Goal: Information Seeking & Learning: Find specific fact

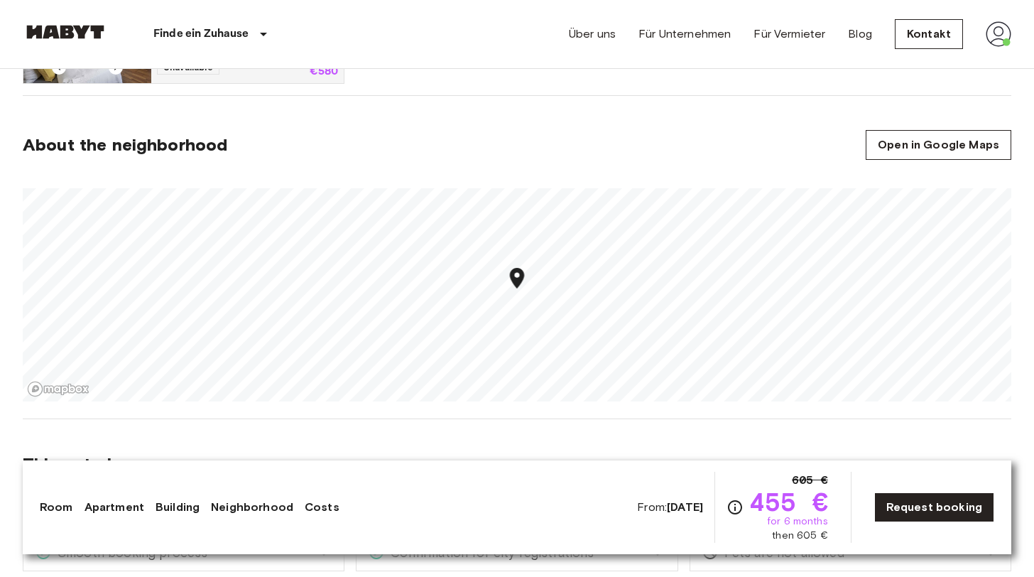
scroll to position [960, 0]
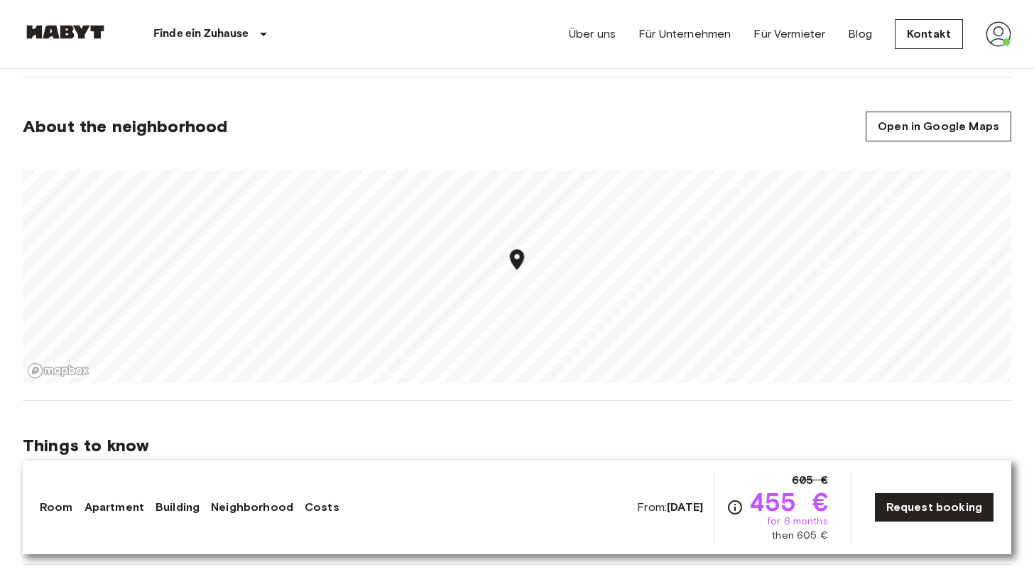
click at [512, 273] on div "Map marker" at bounding box center [517, 261] width 25 height 29
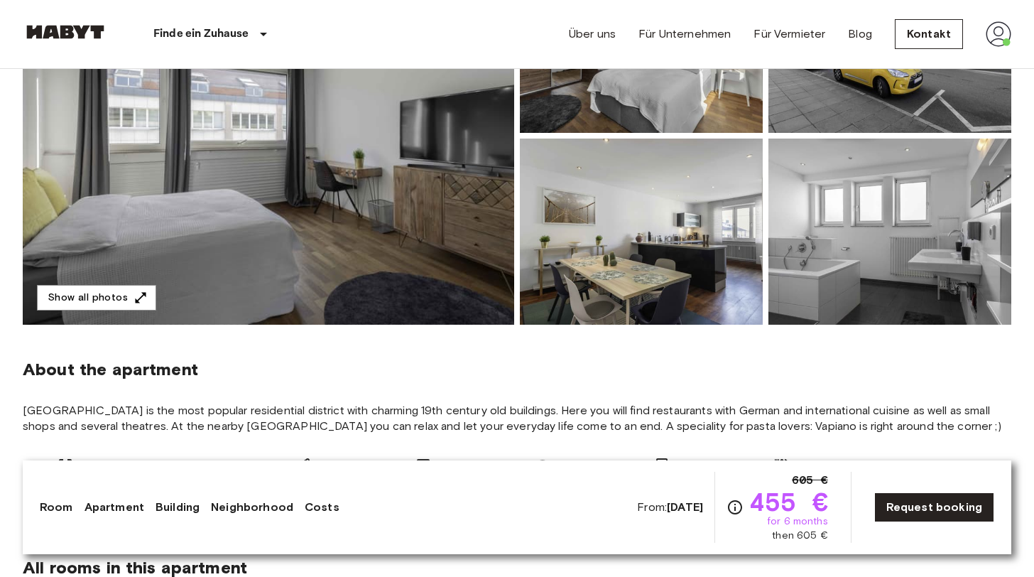
scroll to position [246, 0]
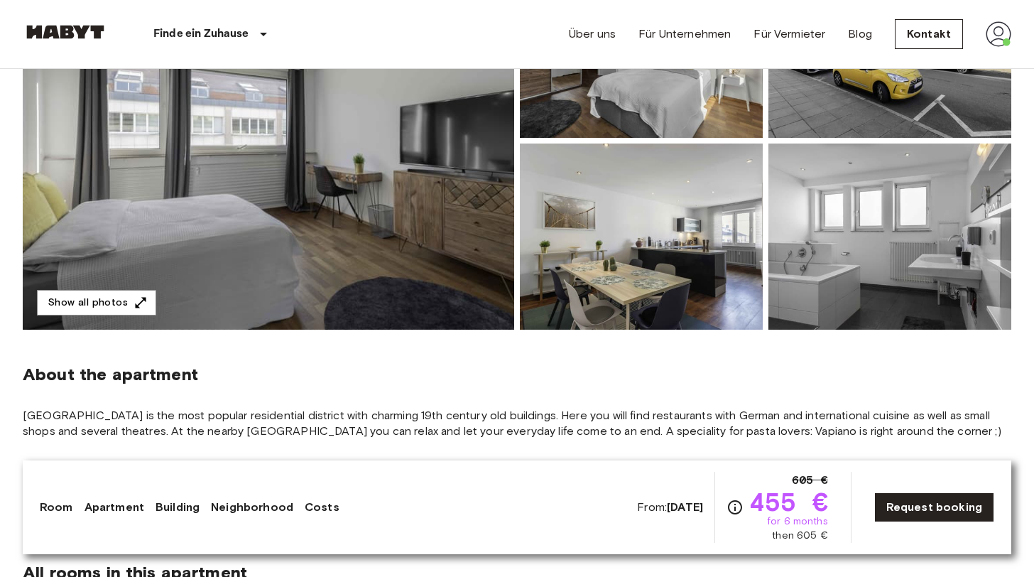
click at [424, 183] on img at bounding box center [268, 141] width 491 height 378
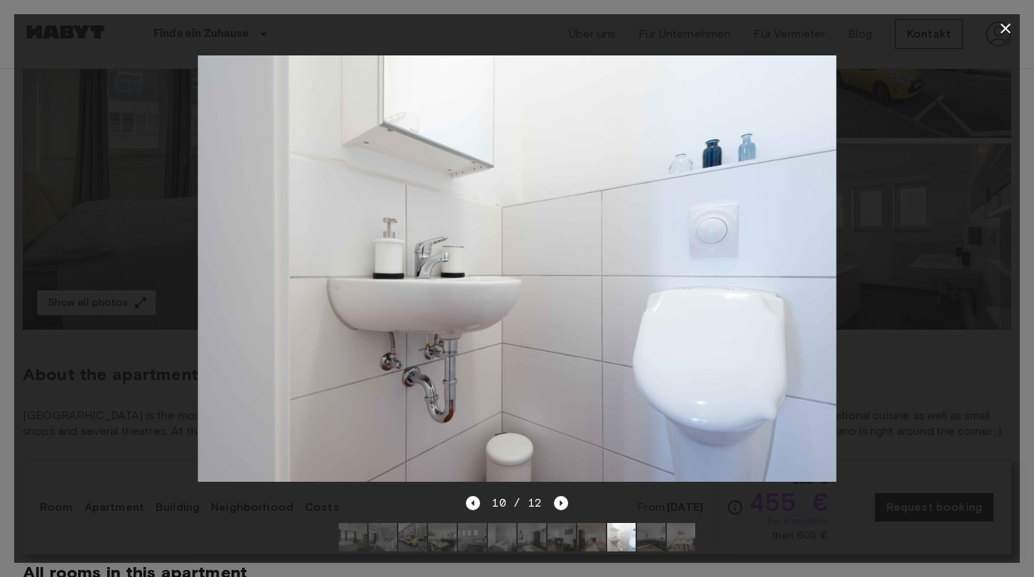
click at [1007, 29] on icon "button" at bounding box center [1006, 28] width 10 height 10
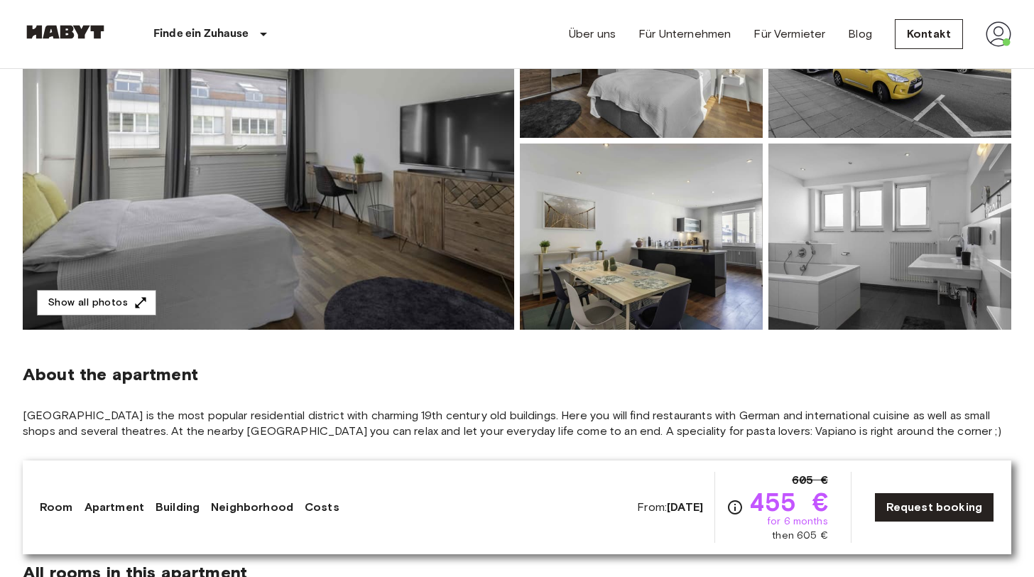
click at [863, 239] on img at bounding box center [889, 236] width 243 height 186
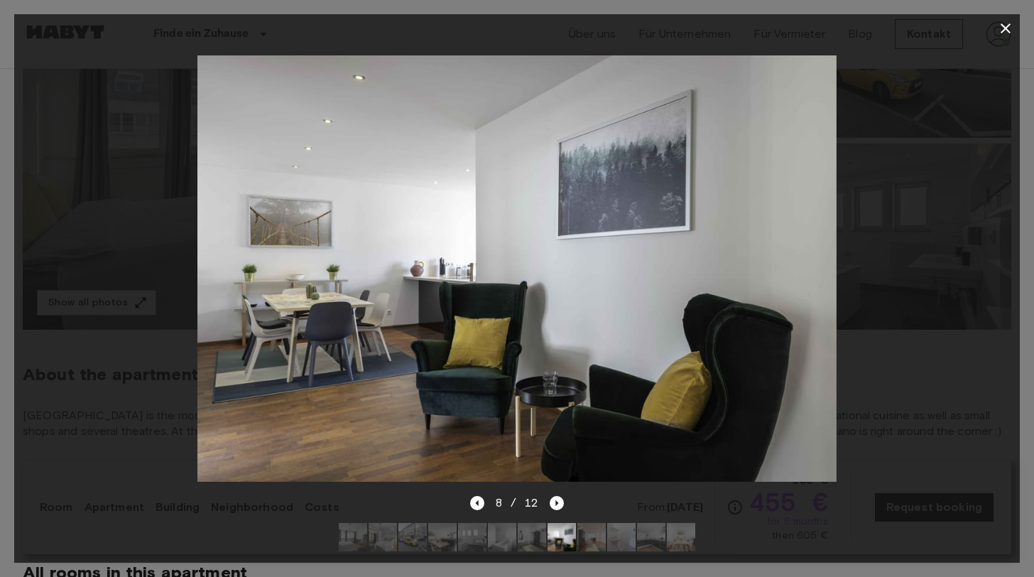
click at [1010, 29] on icon "button" at bounding box center [1005, 28] width 17 height 17
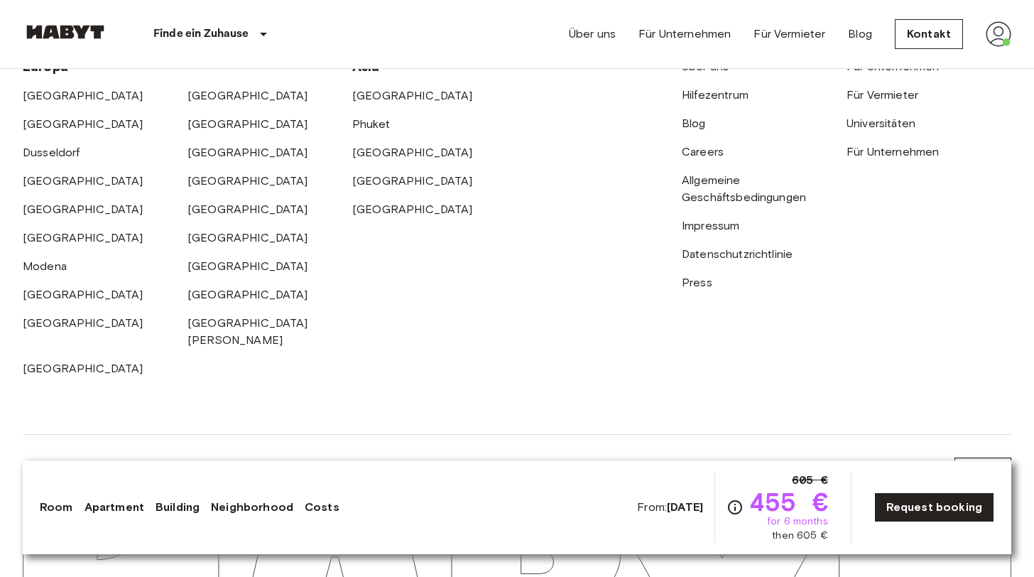
scroll to position [3227, 0]
click at [973, 420] on li "EN" at bounding box center [982, 419] width 57 height 26
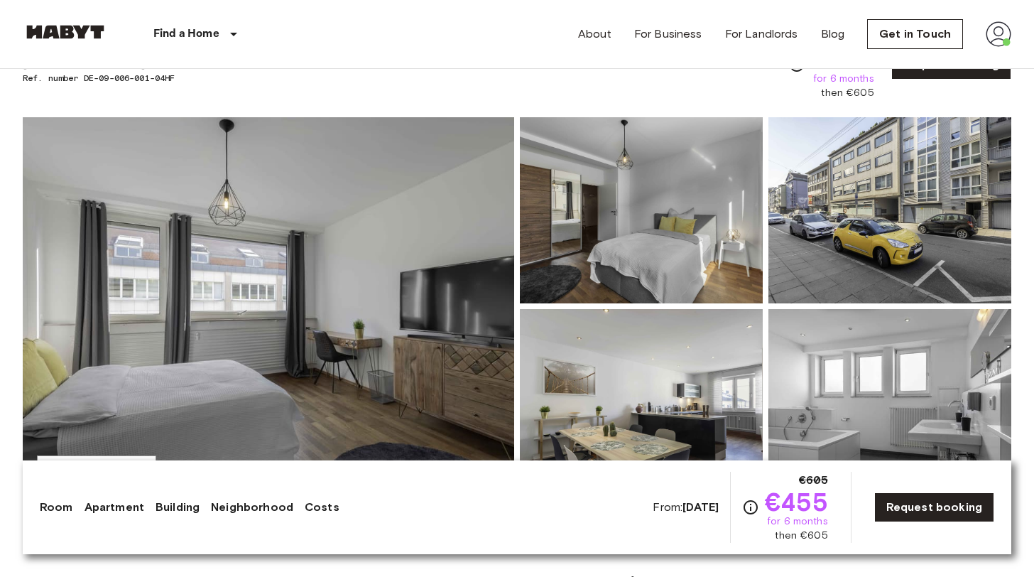
scroll to position [67, 0]
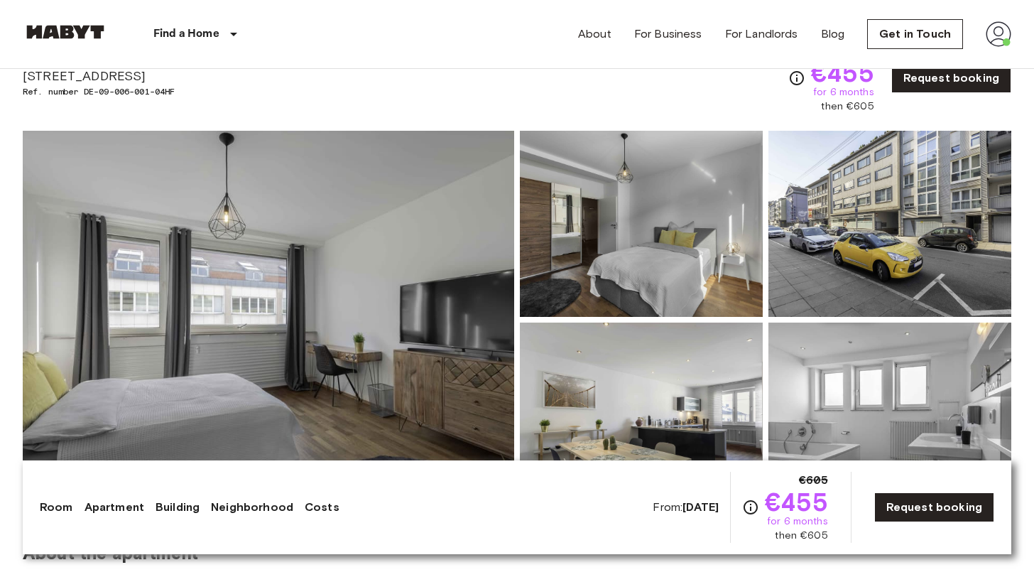
click at [303, 278] on img at bounding box center [268, 320] width 491 height 378
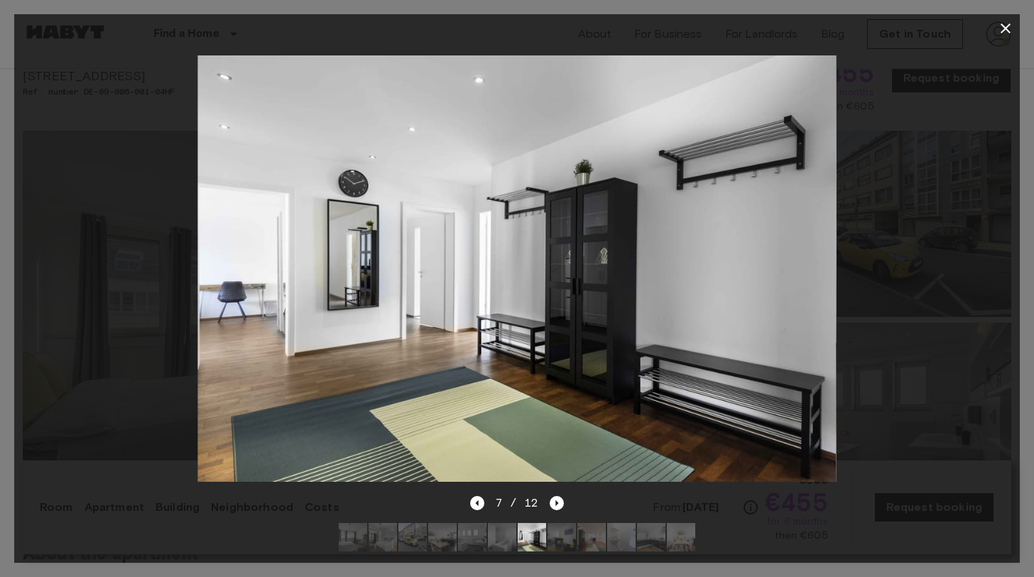
click at [1003, 22] on icon "button" at bounding box center [1005, 28] width 17 height 17
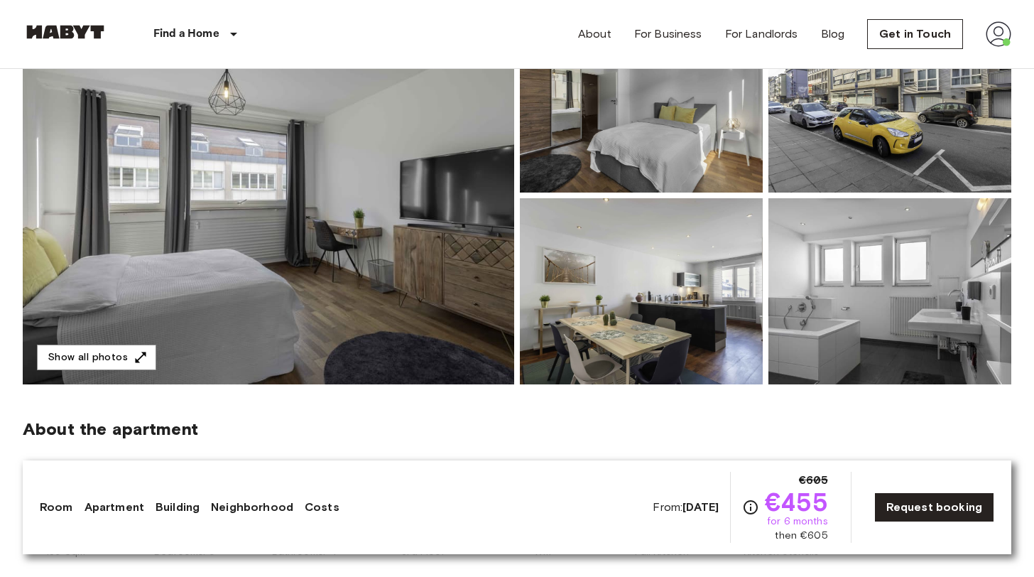
scroll to position [201, 0]
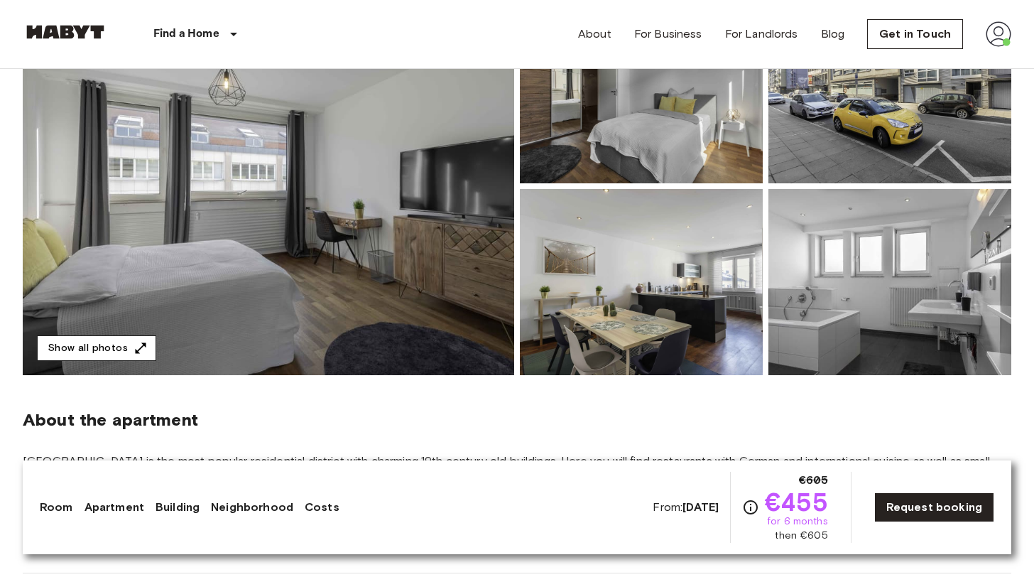
click at [129, 349] on button "Show all photos" at bounding box center [96, 348] width 119 height 26
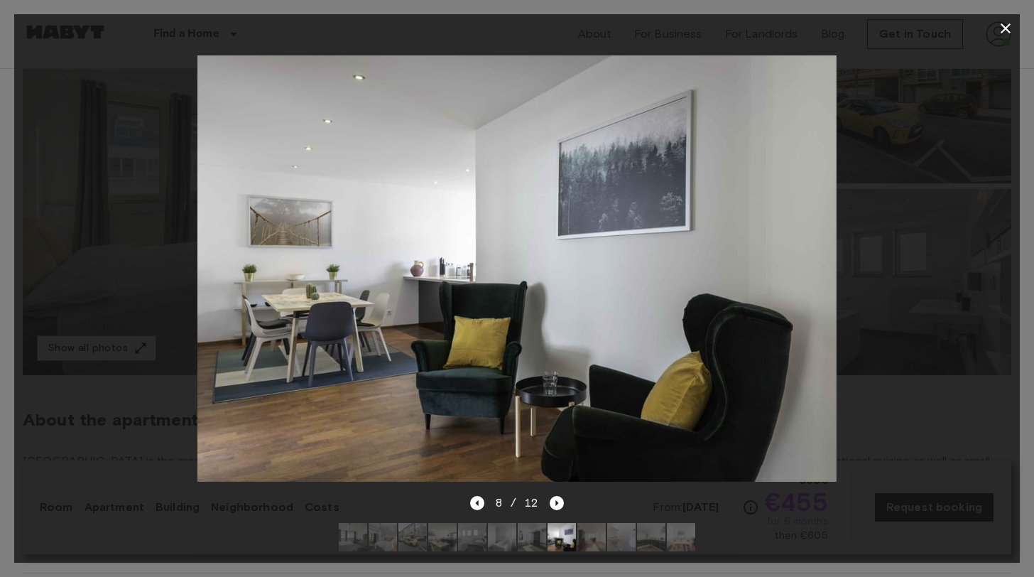
click at [1006, 23] on icon "button" at bounding box center [1005, 28] width 17 height 17
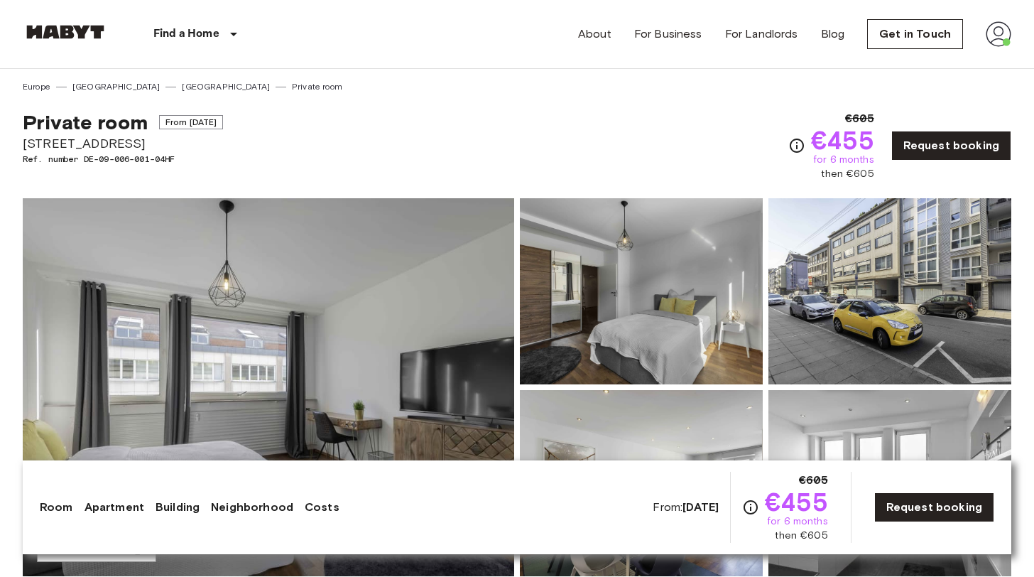
scroll to position [0, 0]
drag, startPoint x: 26, startPoint y: 144, endPoint x: 147, endPoint y: 140, distance: 121.5
click at [147, 140] on span "[STREET_ADDRESS]" at bounding box center [123, 143] width 200 height 18
copy span "[STREET_ADDRESS]"
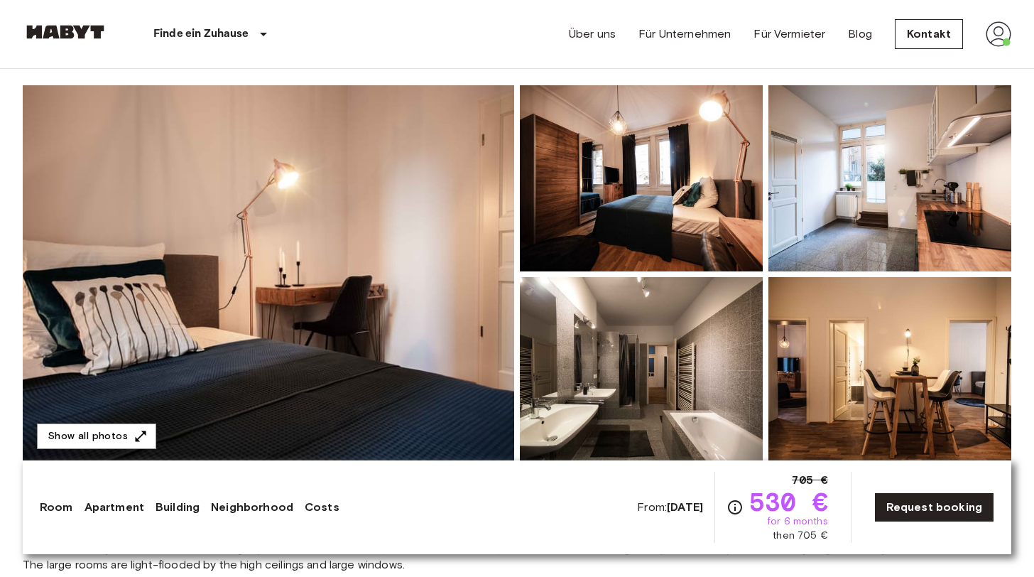
scroll to position [111, 0]
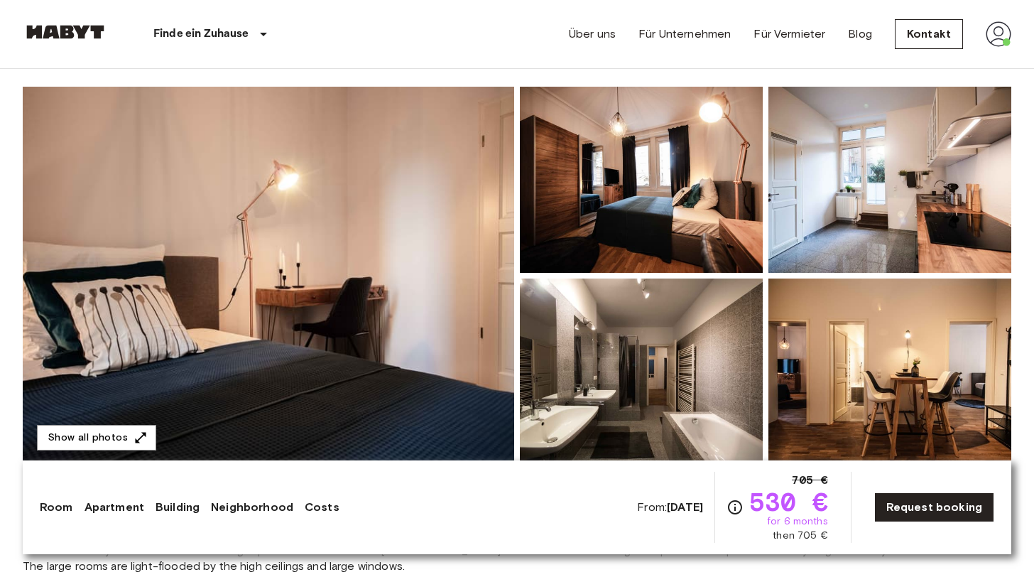
click at [399, 256] on img at bounding box center [268, 276] width 491 height 378
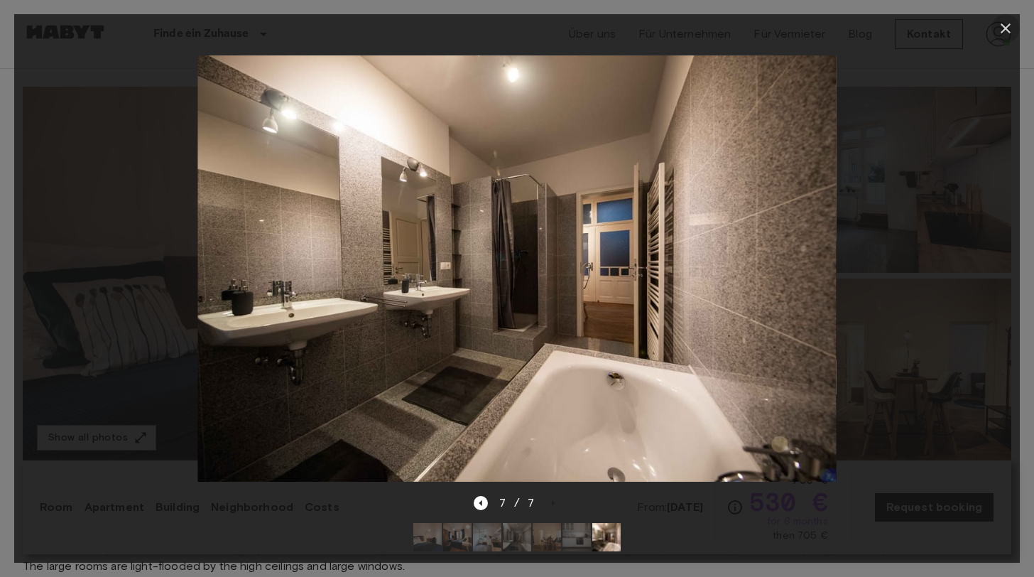
click at [1006, 31] on icon "button" at bounding box center [1005, 28] width 17 height 17
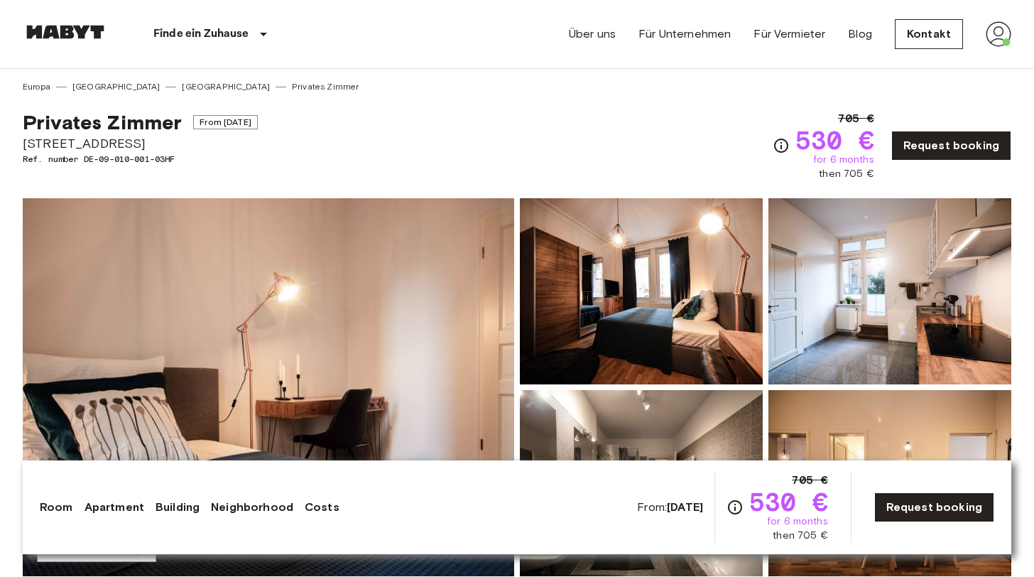
scroll to position [0, 0]
drag, startPoint x: 24, startPoint y: 141, endPoint x: 103, endPoint y: 142, distance: 78.8
click at [104, 142] on span "Rötestraße 3" at bounding box center [140, 143] width 235 height 18
copy span "Rötestraße 3"
